Goal: Register for event/course

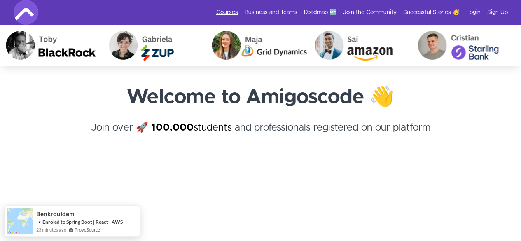
click at [228, 15] on link "Courses" at bounding box center [227, 12] width 22 height 8
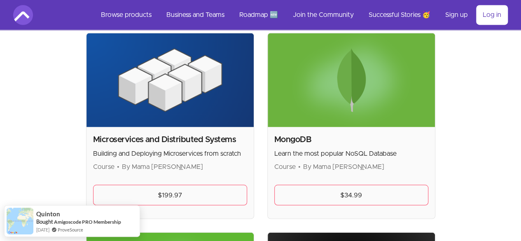
scroll to position [2229, 0]
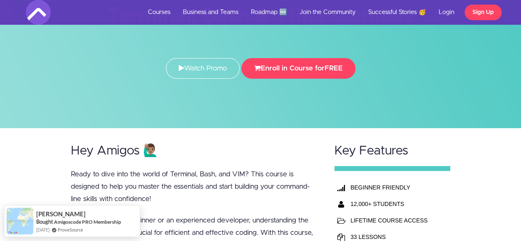
scroll to position [57, 0]
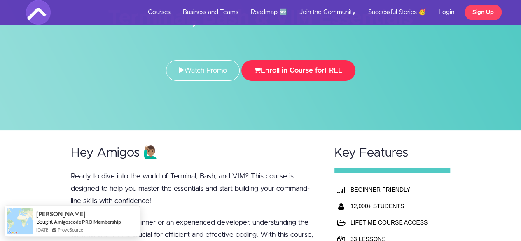
click at [280, 70] on button "Enroll in Course for FREE" at bounding box center [298, 70] width 114 height 21
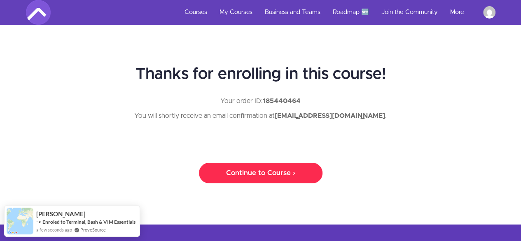
click at [256, 174] on link "Continue to Course ›" at bounding box center [260, 173] width 123 height 21
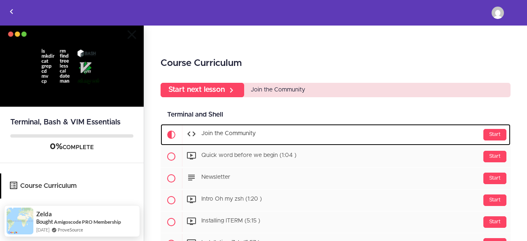
click at [221, 135] on span "Join the Community" at bounding box center [228, 134] width 54 height 6
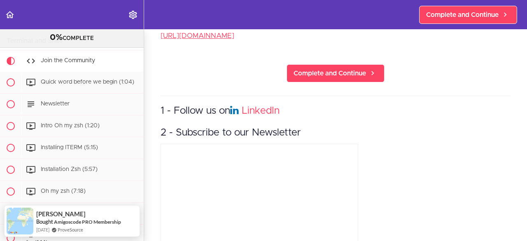
scroll to position [341, 0]
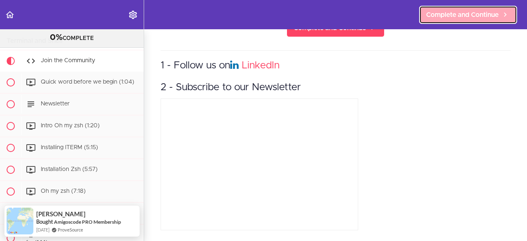
click at [472, 16] on span "Complete and Continue" at bounding box center [462, 15] width 72 height 10
